Goal: Task Accomplishment & Management: Manage account settings

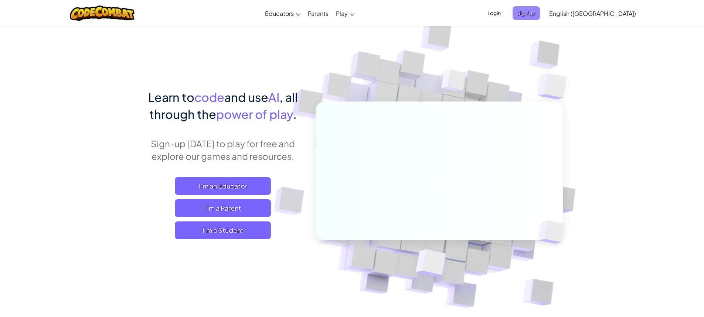
click at [540, 16] on span "Sign Up" at bounding box center [525, 13] width 27 height 14
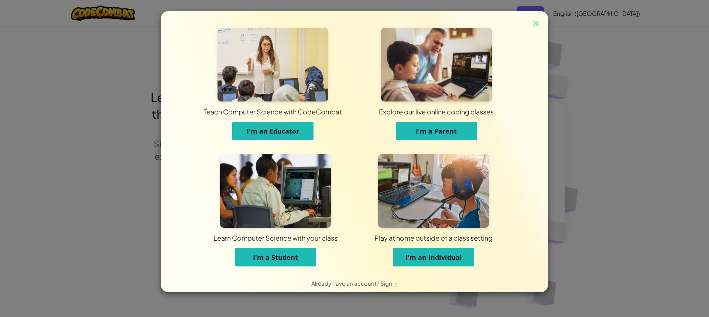
click at [542, 28] on div "Teach Computer Science with CodeCombat I'm an Educator Explore our live online …" at bounding box center [354, 142] width 387 height 263
drag, startPoint x: 541, startPoint y: 23, endPoint x: 533, endPoint y: 24, distance: 7.5
click at [540, 23] on img at bounding box center [536, 23] width 10 height 11
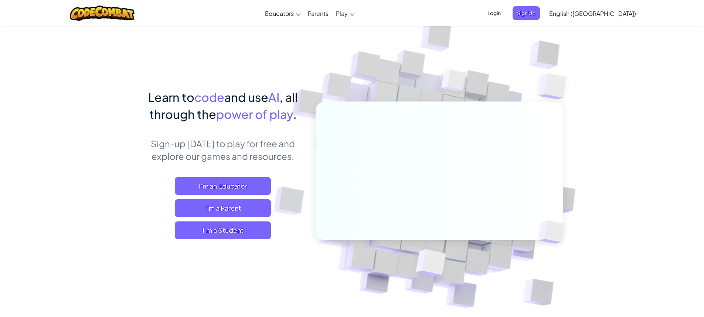
click at [505, 18] on span "Login" at bounding box center [494, 13] width 22 height 14
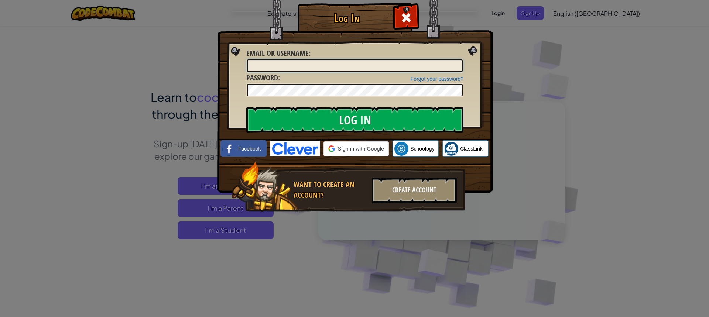
type input "JonnaeU"
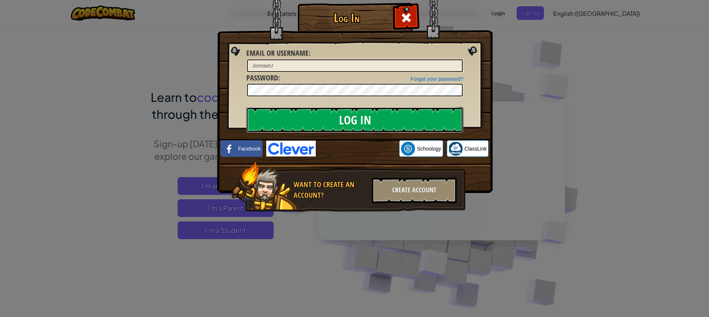
click at [367, 120] on input "Log In" at bounding box center [354, 120] width 217 height 26
